Goal: Task Accomplishment & Management: Use online tool/utility

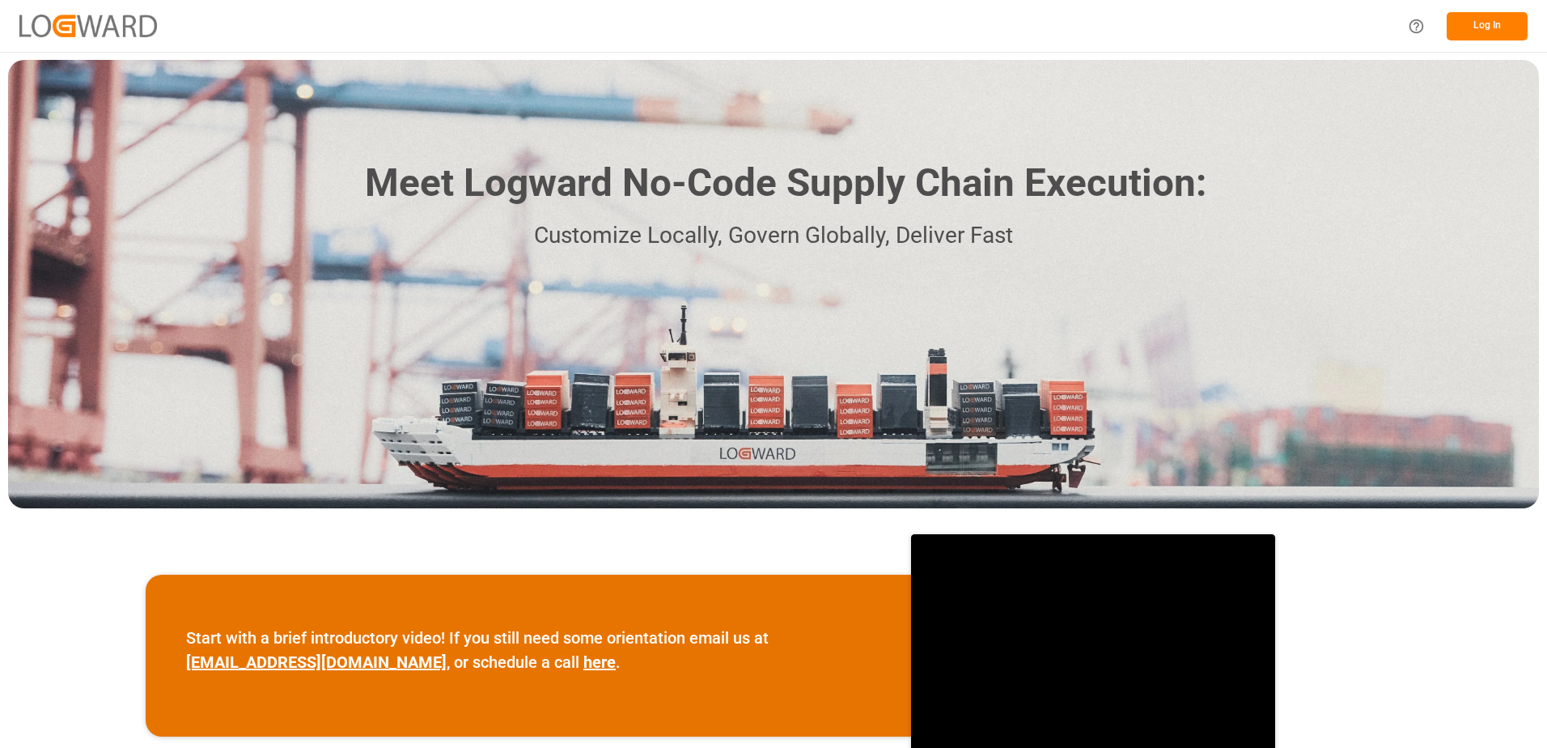
click at [1489, 14] on button "Log In" at bounding box center [1486, 26] width 81 height 28
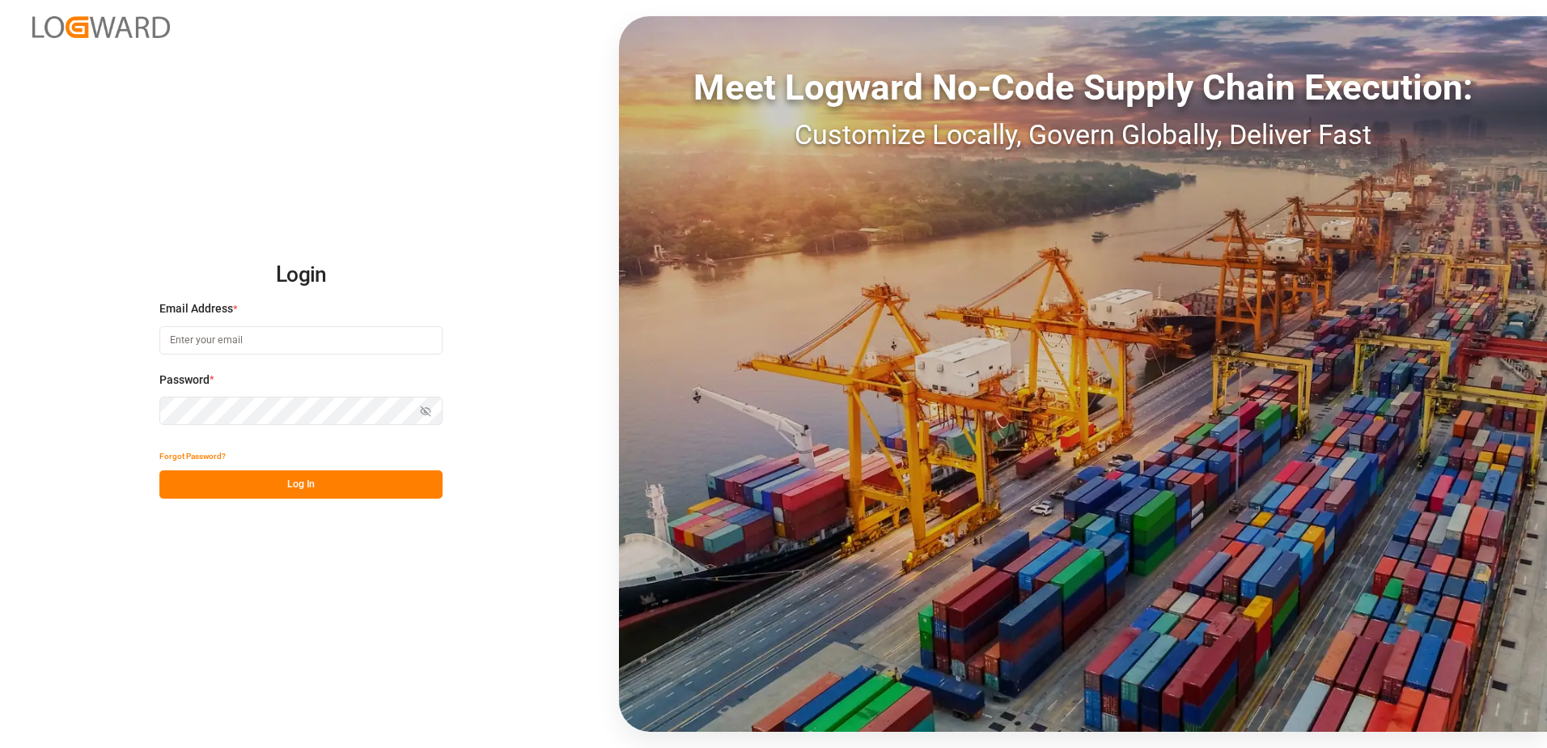
type input "[PERSON_NAME][EMAIL_ADDRESS][PERSON_NAME][DOMAIN_NAME]"
click at [284, 468] on div "Forgot Password?" at bounding box center [300, 456] width 283 height 28
click at [284, 480] on button "Log In" at bounding box center [300, 484] width 283 height 28
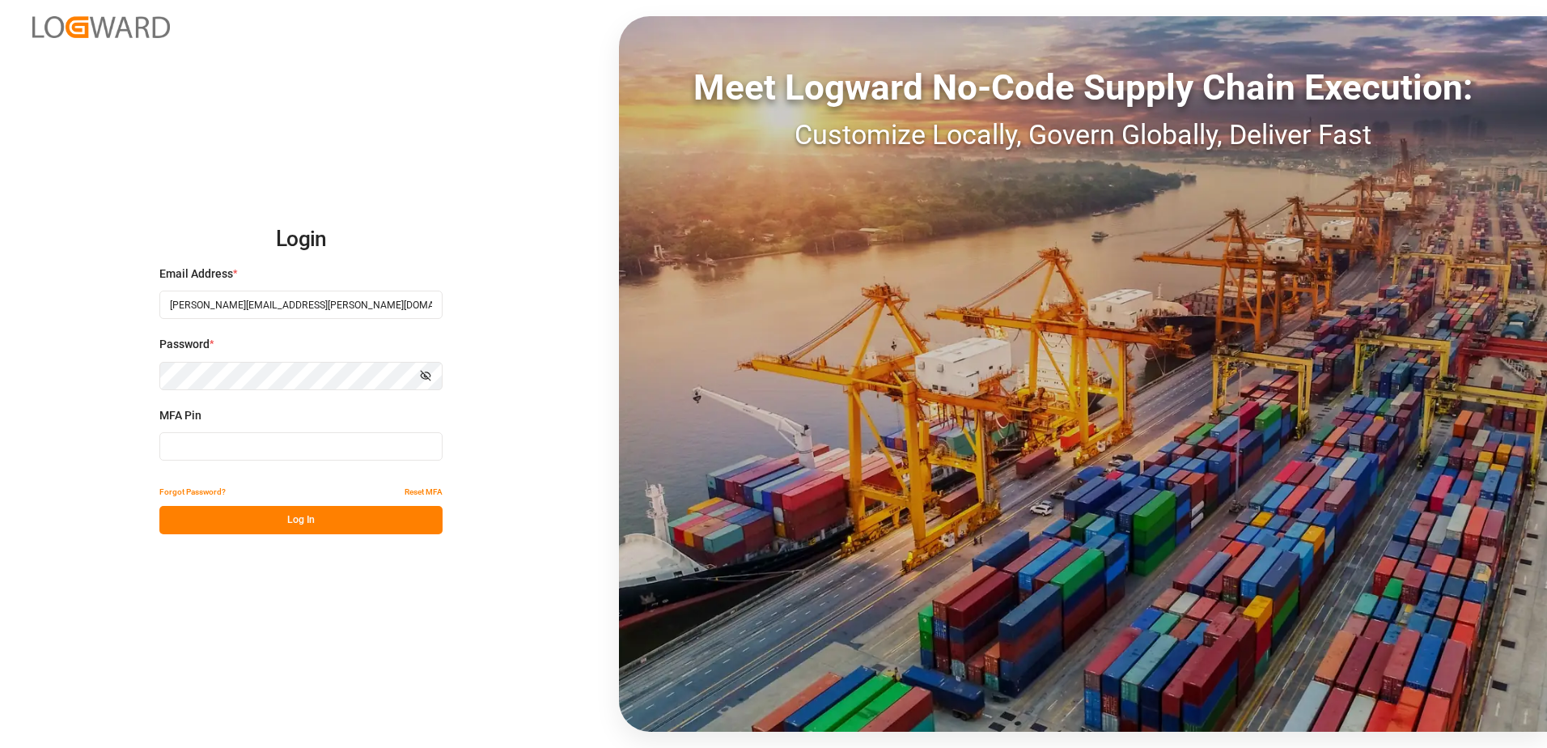
click at [266, 451] on input at bounding box center [300, 446] width 283 height 28
type input "704528"
click at [280, 527] on button "Log In" at bounding box center [300, 520] width 283 height 28
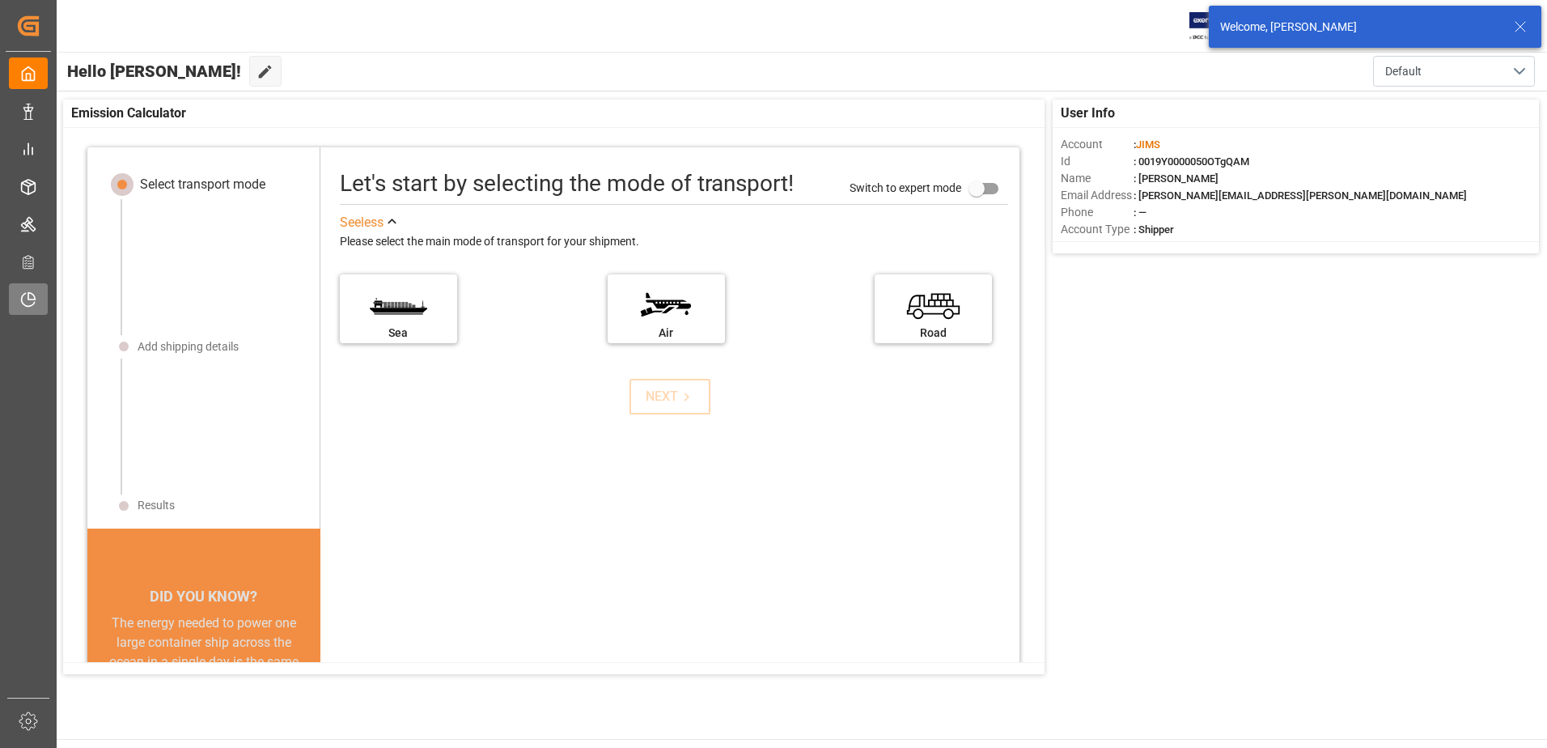
click at [45, 299] on div "Timeslot Management V2 Timeslot Management V2" at bounding box center [28, 299] width 39 height 32
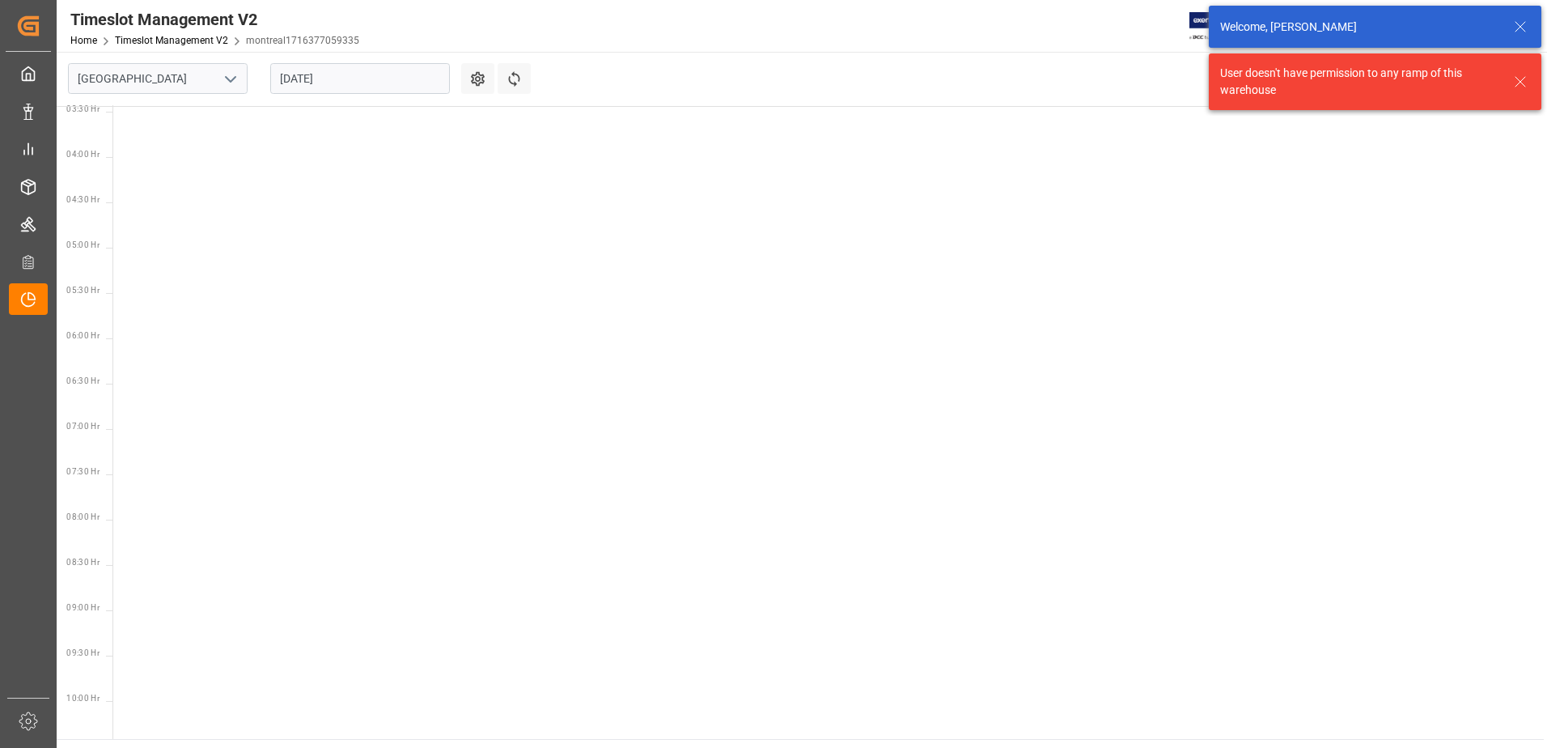
scroll to position [567, 0]
click at [238, 73] on icon "open menu" at bounding box center [230, 79] width 19 height 19
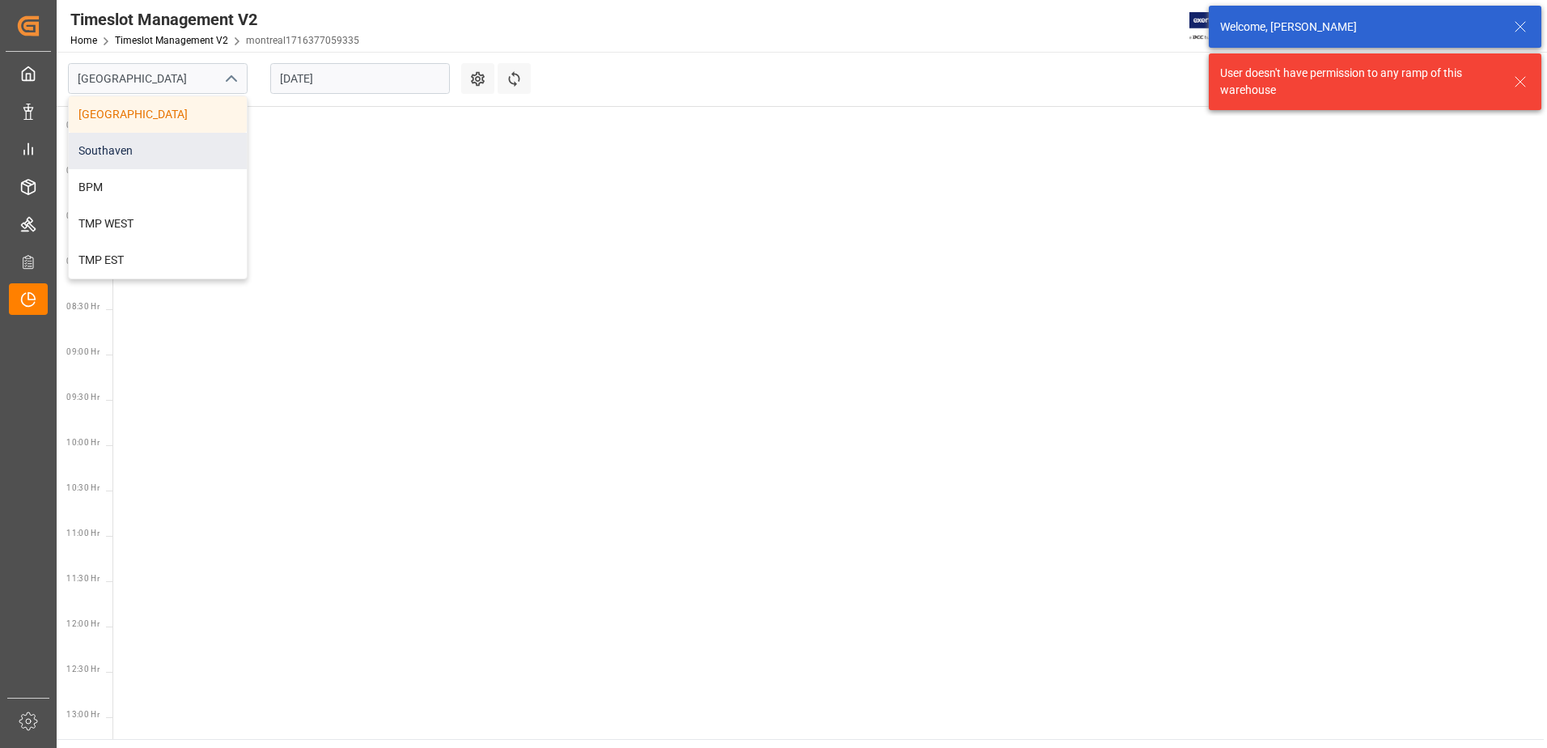
click at [133, 148] on div "Southaven" at bounding box center [158, 151] width 178 height 36
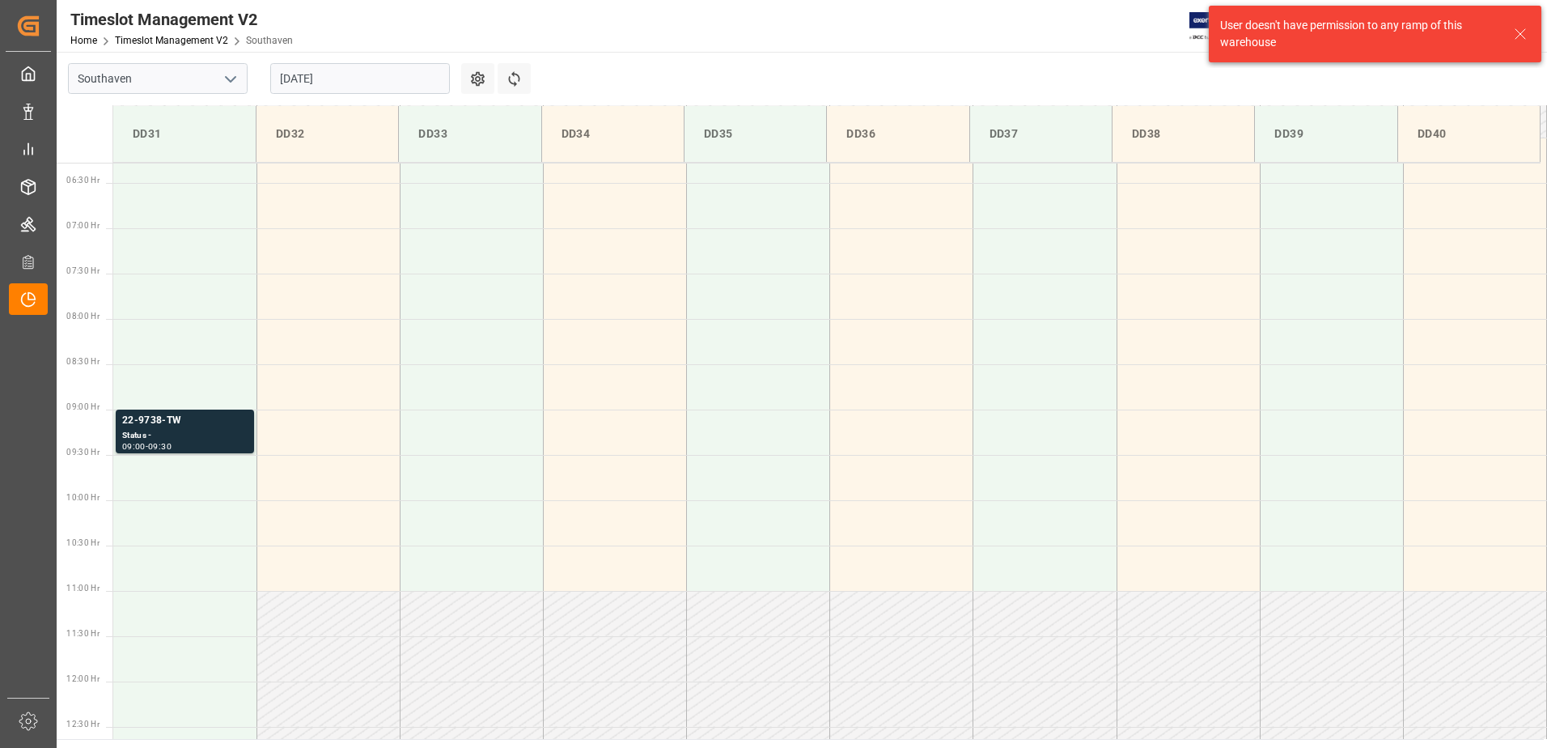
scroll to position [624, 0]
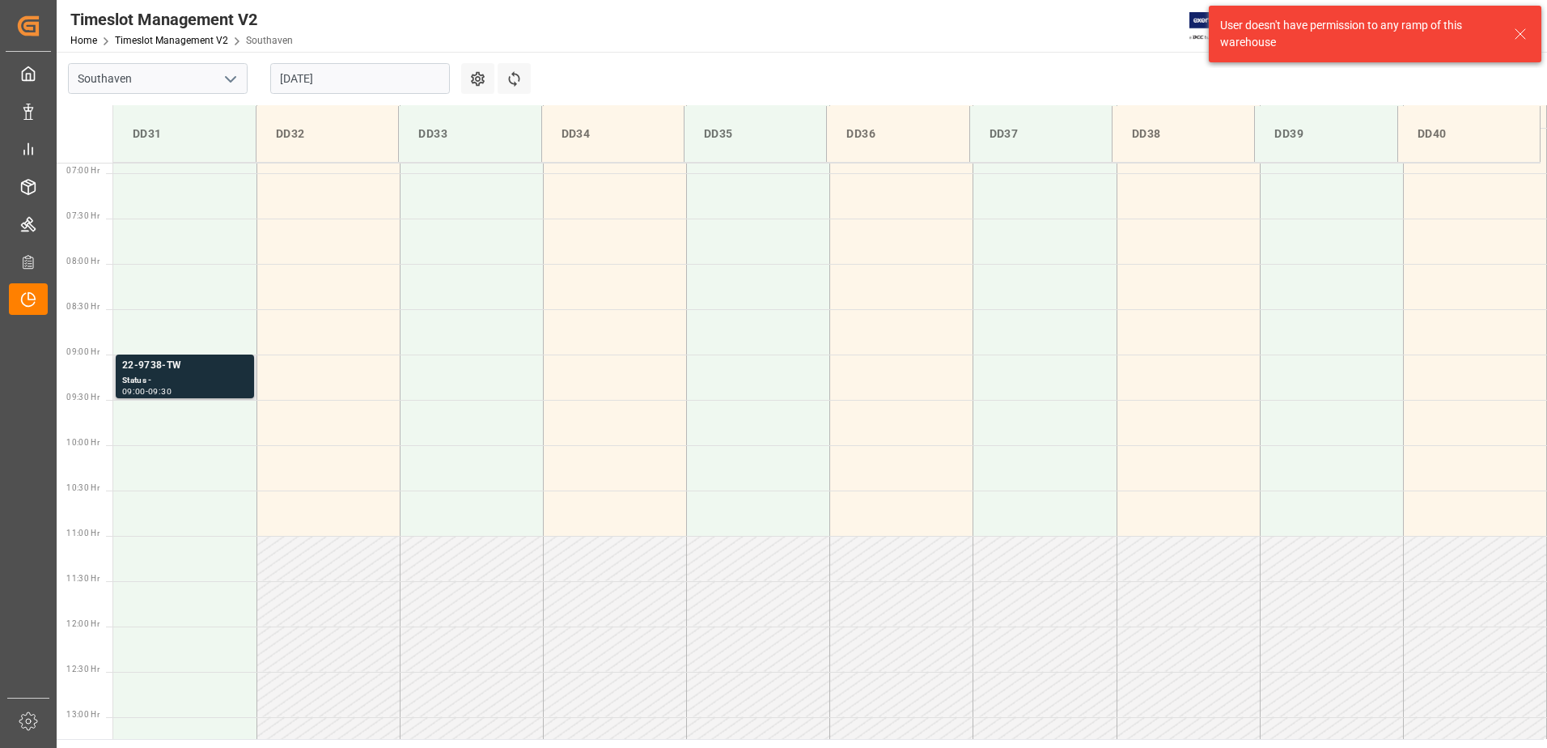
click at [140, 383] on div "Status -" at bounding box center [184, 381] width 125 height 14
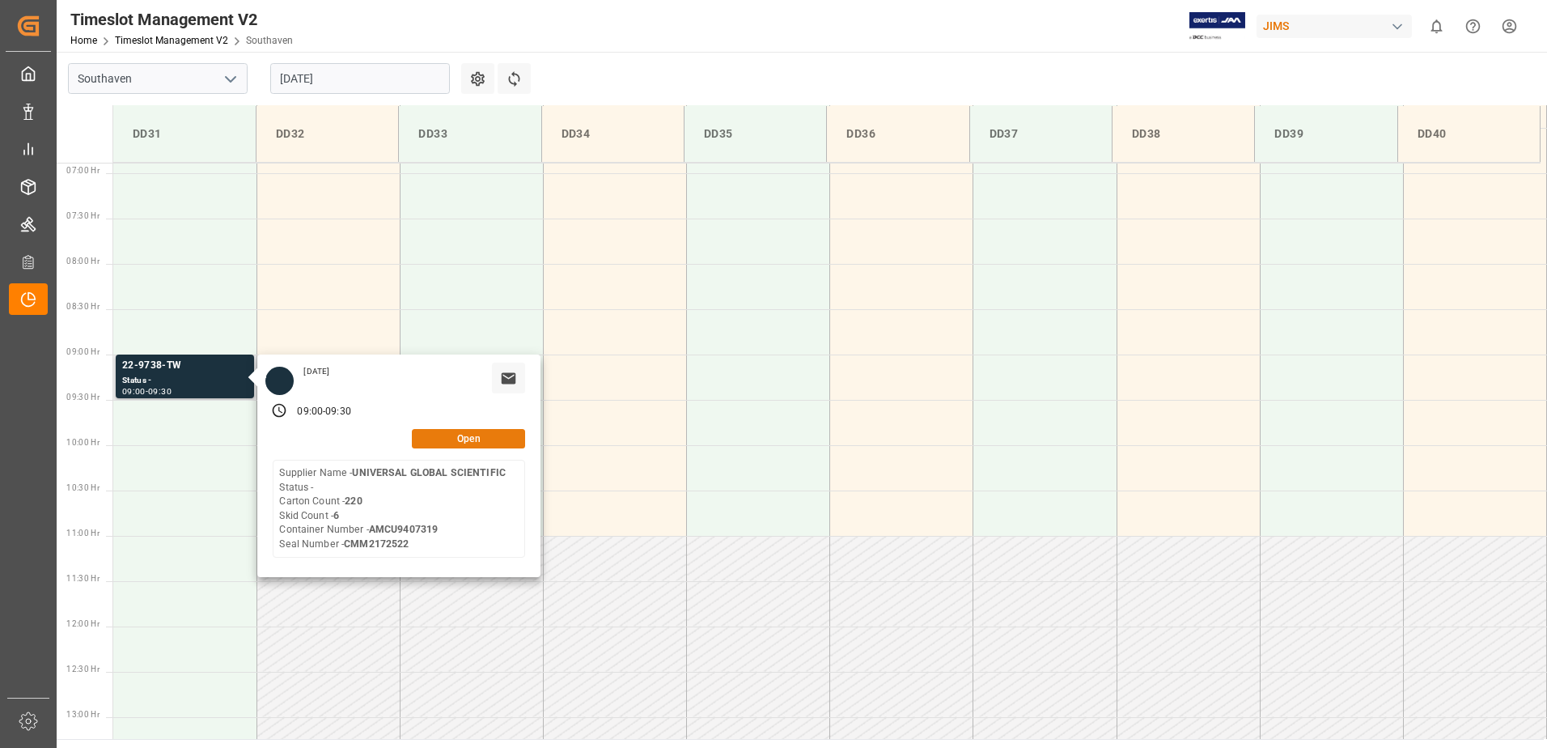
click at [460, 429] on button "Open" at bounding box center [468, 438] width 113 height 19
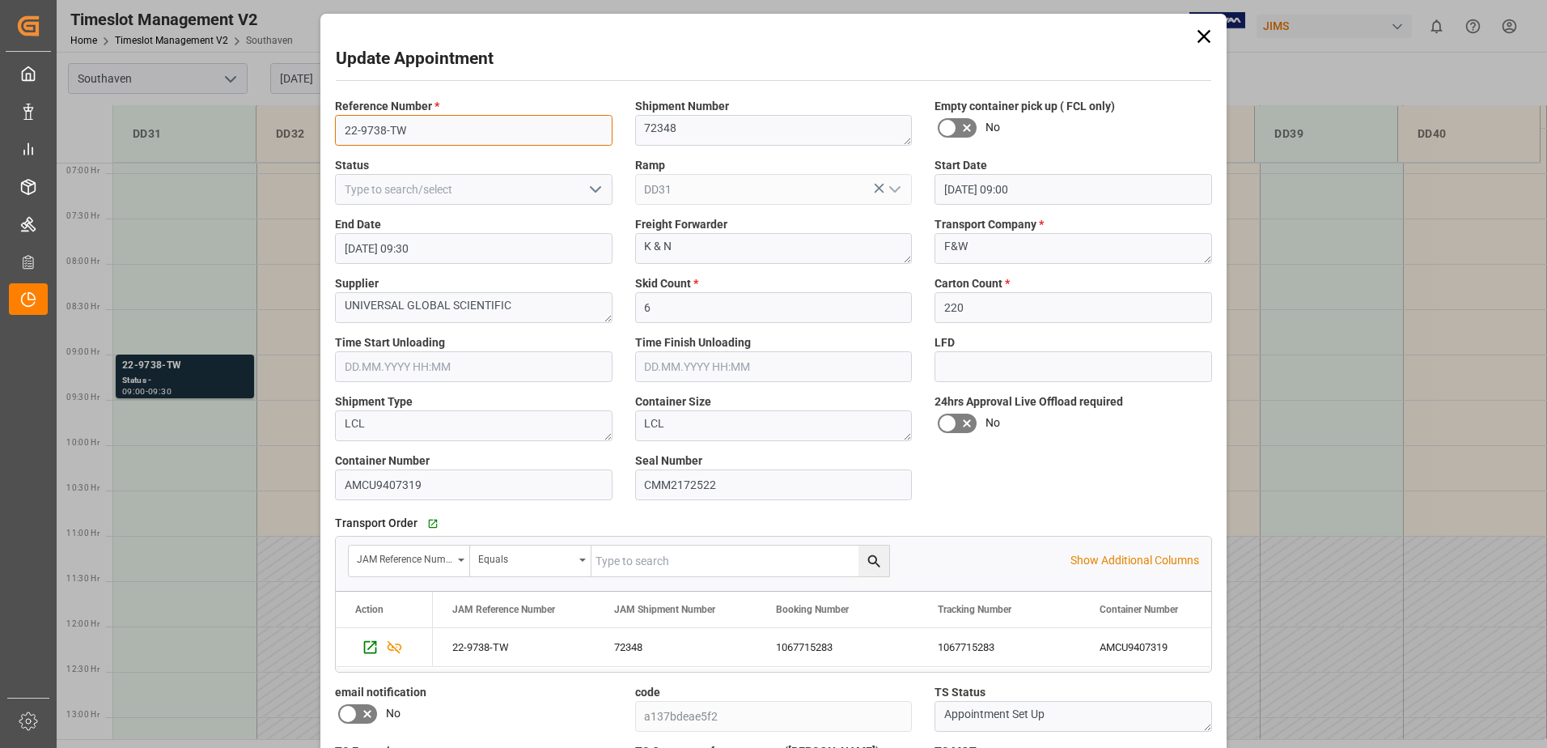
click at [505, 134] on input "22-9738-TW" at bounding box center [473, 130] width 277 height 31
